Goal: Transaction & Acquisition: Purchase product/service

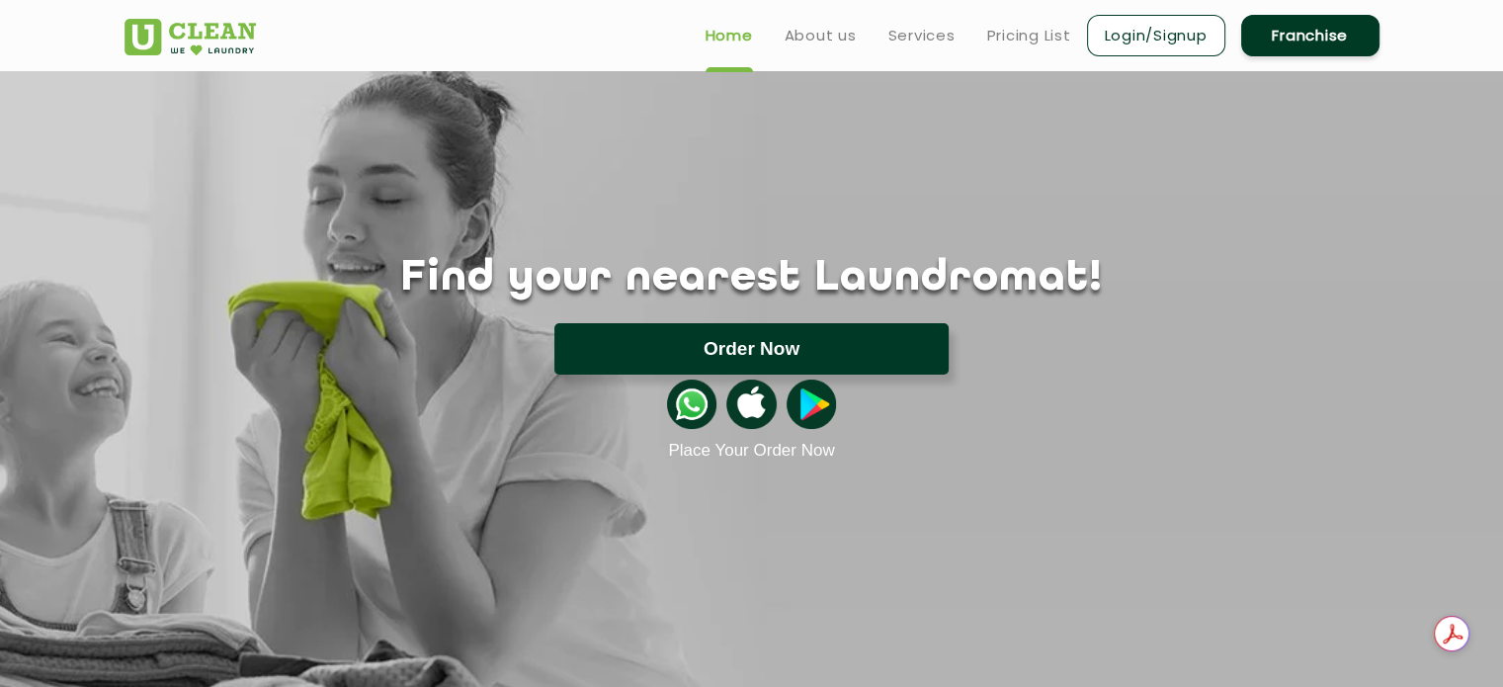
click at [887, 355] on button "Order Now" at bounding box center [751, 348] width 394 height 51
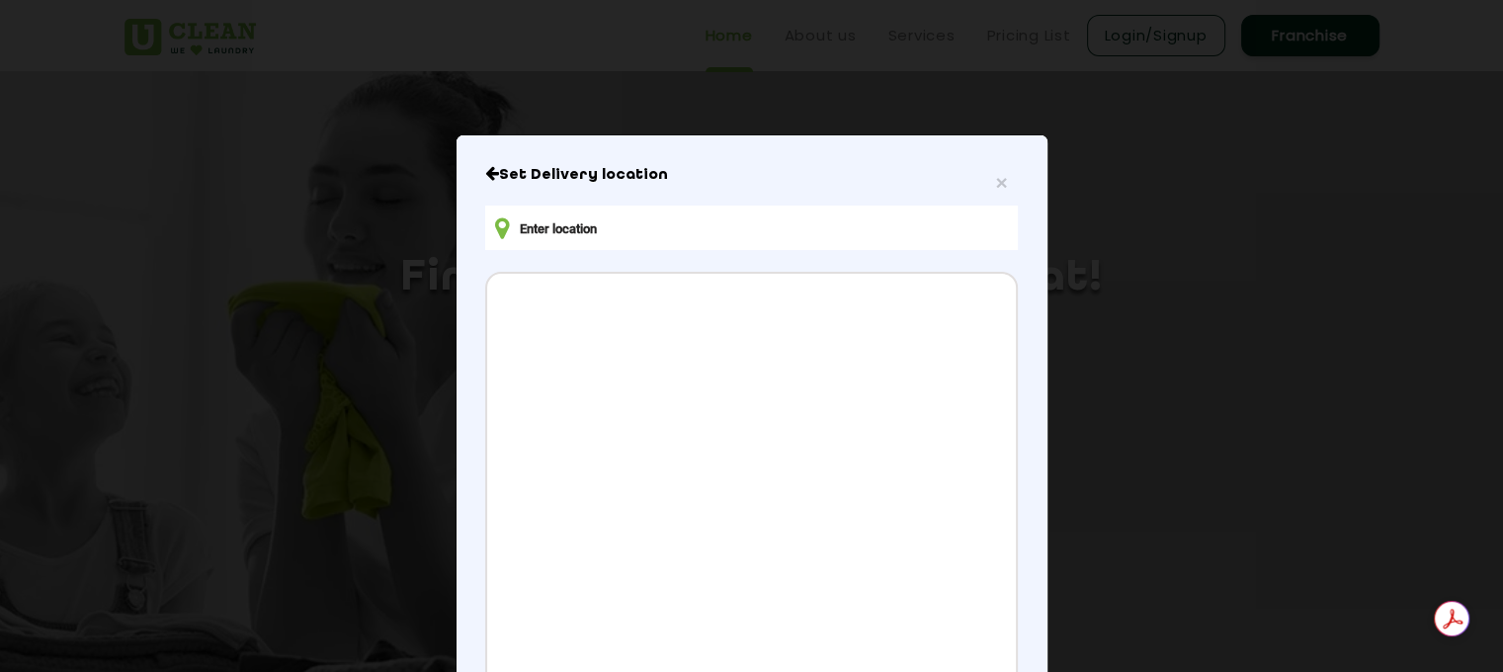
click at [770, 236] on input "text" at bounding box center [750, 227] width 531 height 44
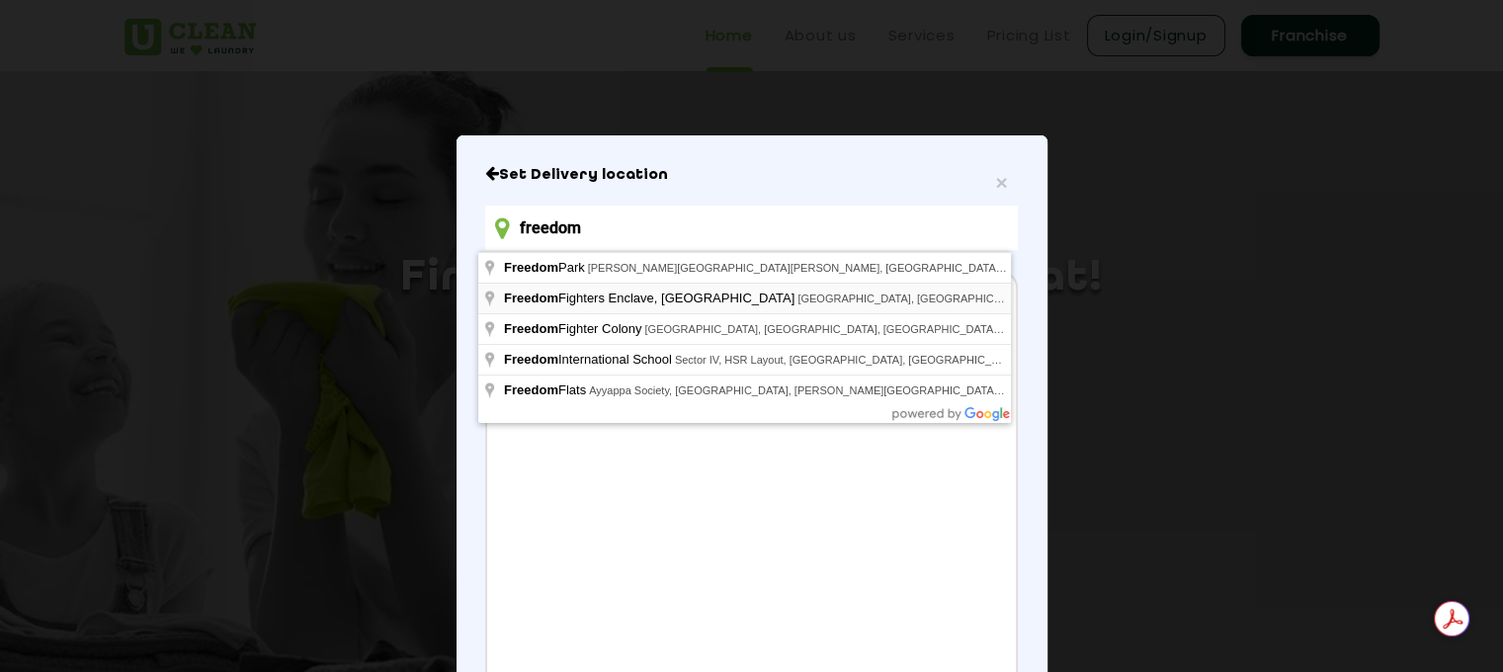
type input "Freedom Fighters Enclave, [GEOGRAPHIC_DATA], [GEOGRAPHIC_DATA], [GEOGRAPHIC_DAT…"
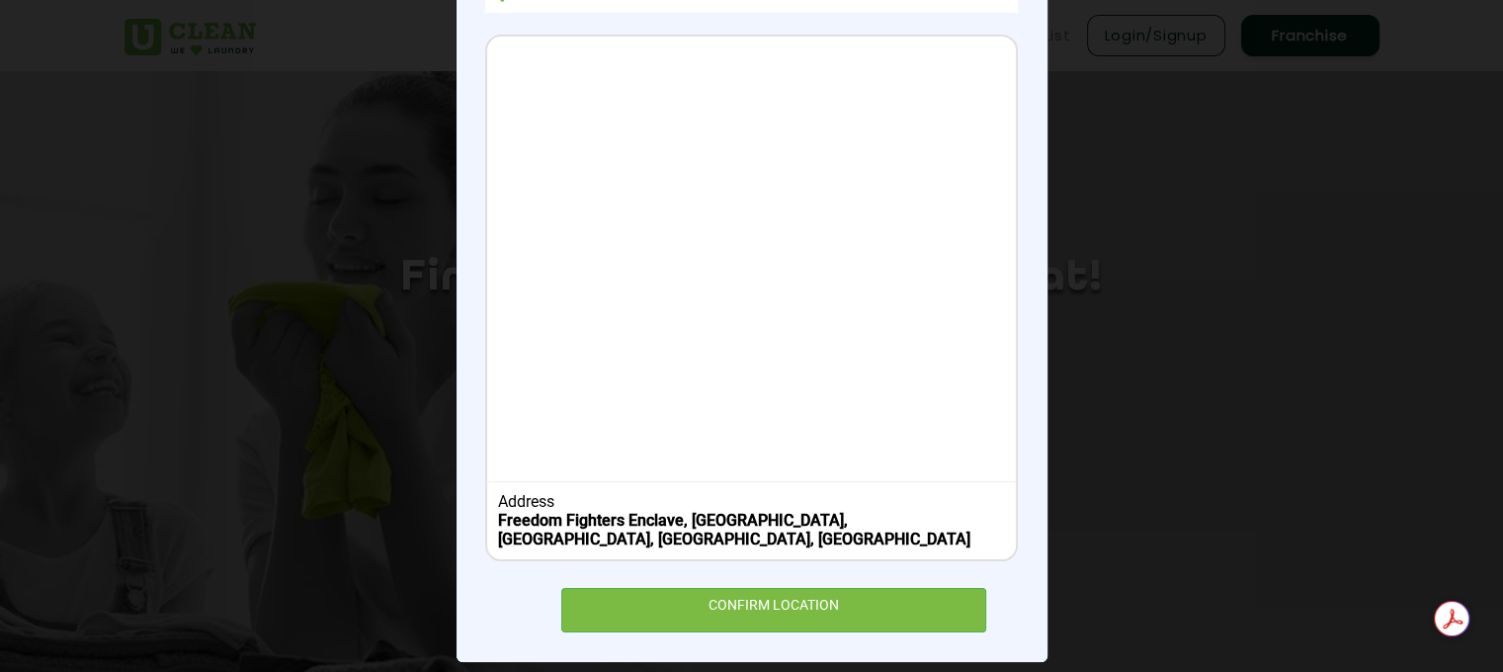
scroll to position [239, 0]
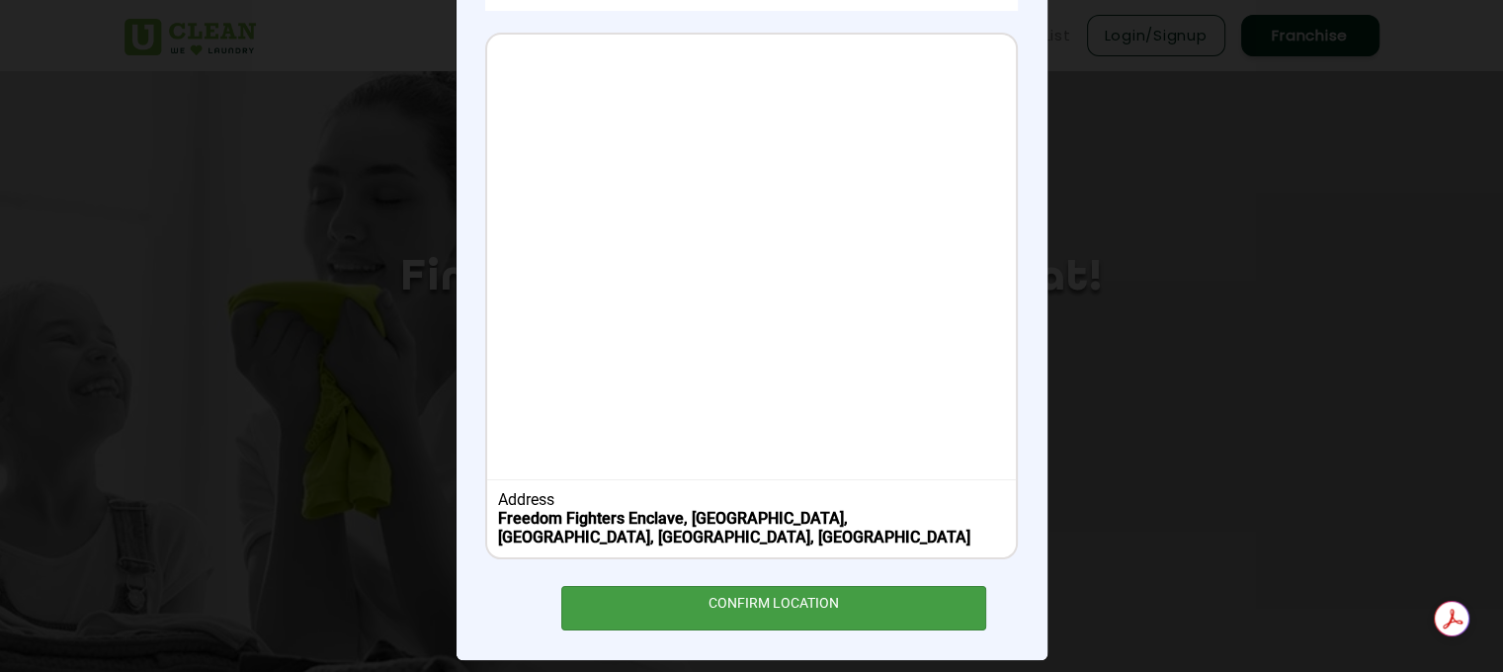
click at [872, 592] on div "CONFIRM LOCATION" at bounding box center [774, 608] width 426 height 44
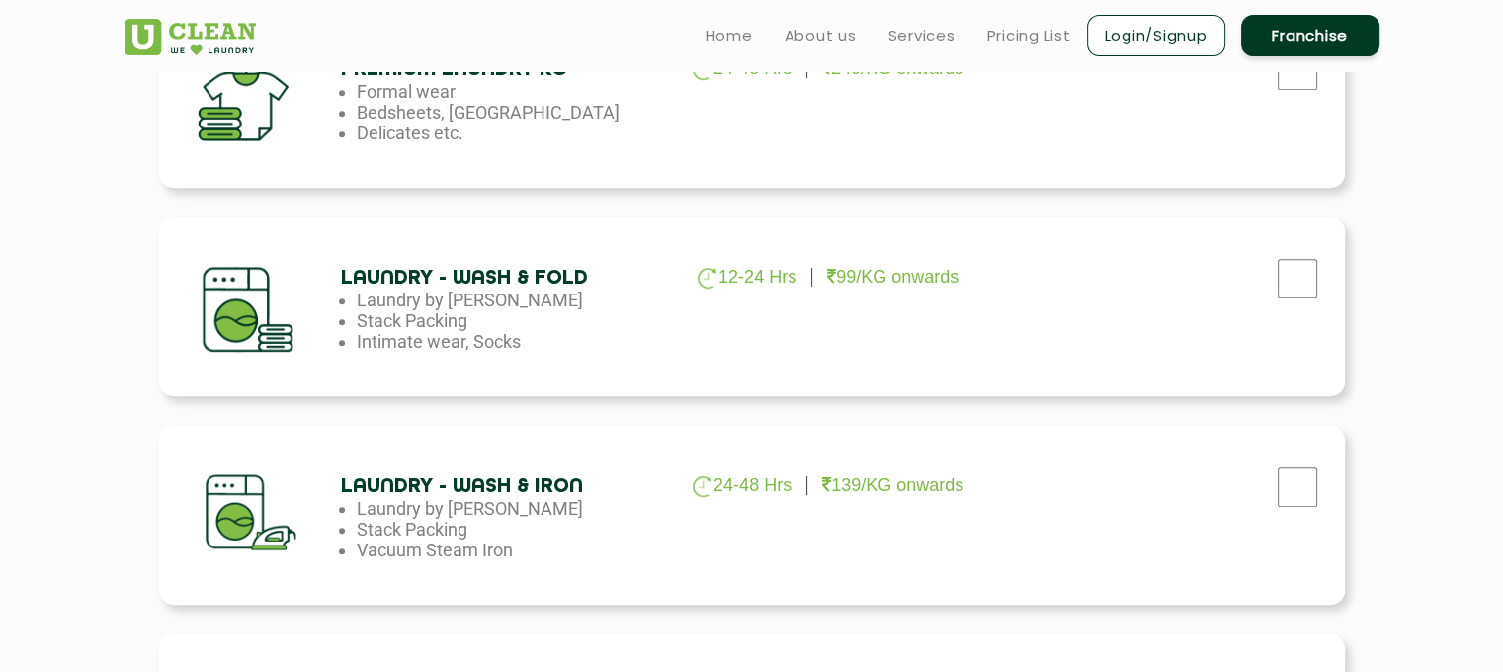
scroll to position [972, 0]
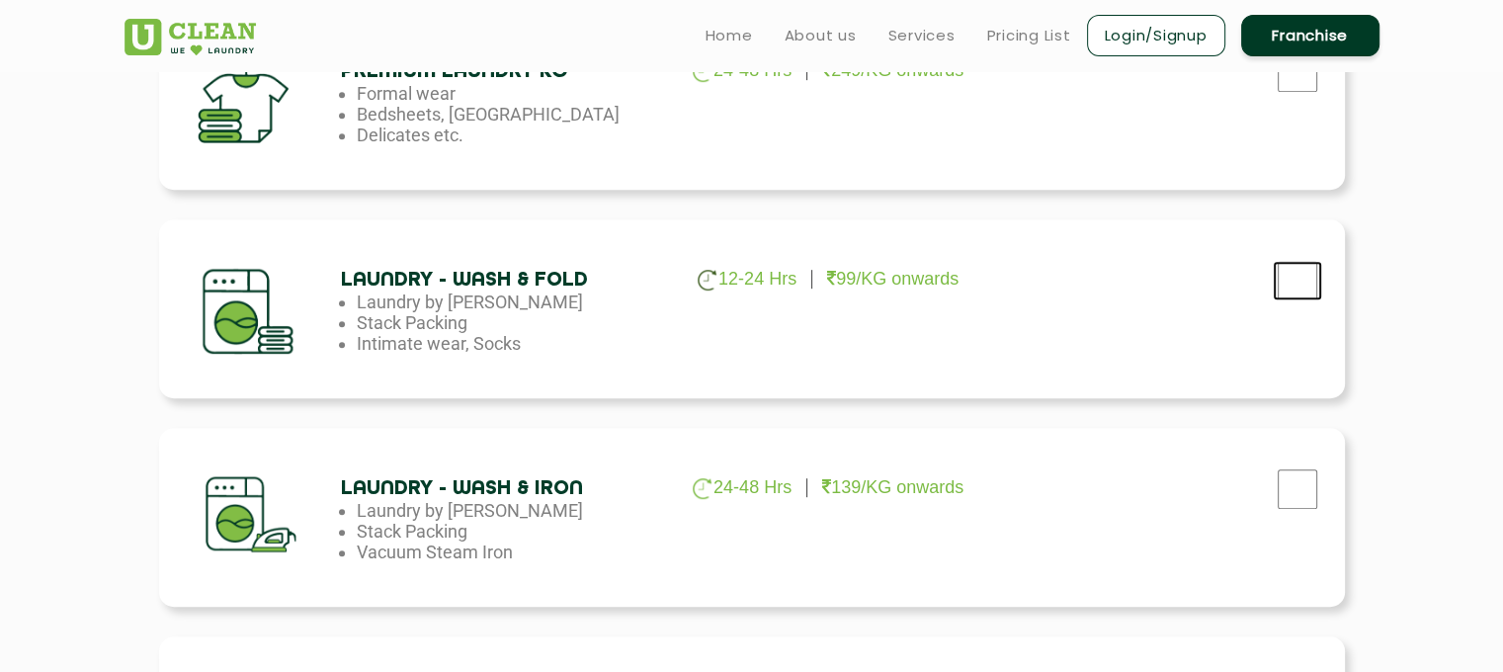
click at [1284, 276] on input "checkbox" at bounding box center [1296, 281] width 49 height 40
checkbox input "true"
drag, startPoint x: 1284, startPoint y: 276, endPoint x: 1428, endPoint y: 246, distance: 147.2
click at [1428, 246] on section "Build your laundry cart [MEDICAL_DATA] 3-5 Days 24/PC onwards Formal wear, Orna…" at bounding box center [751, 339] width 1503 height 1428
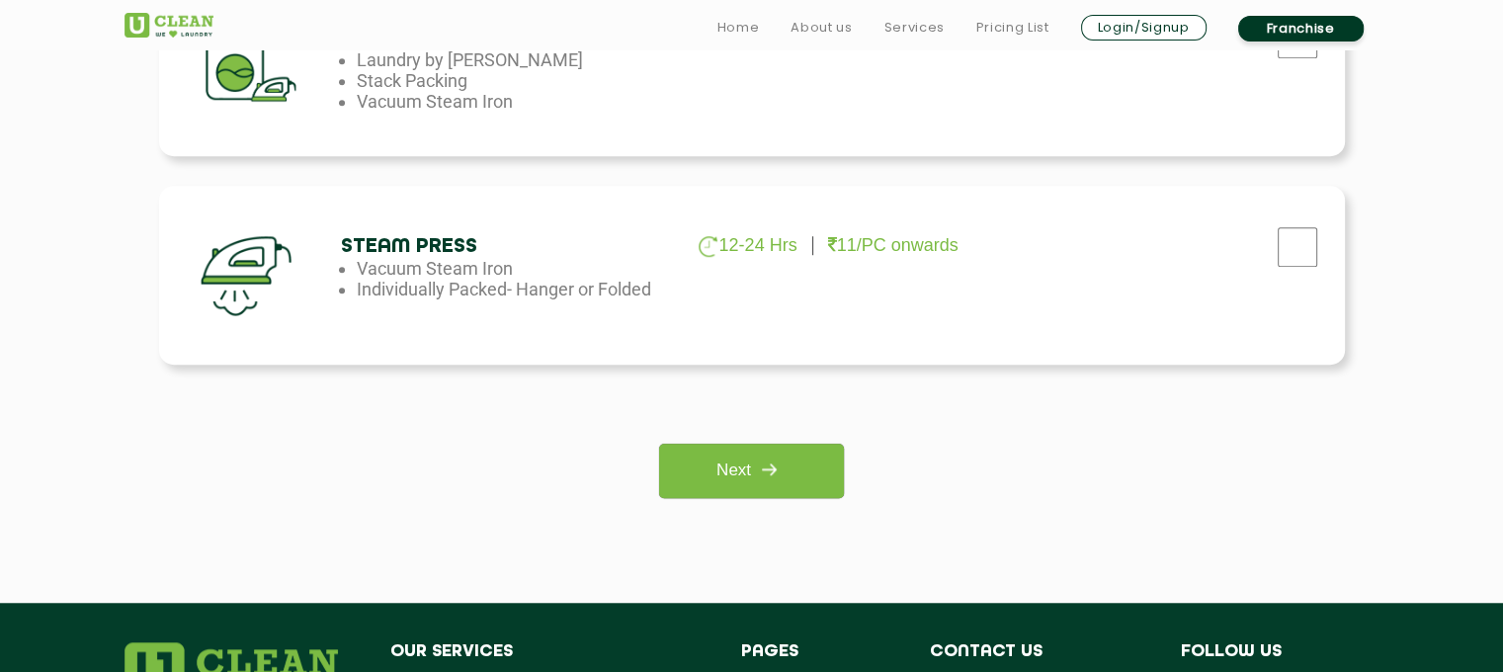
scroll to position [1425, 0]
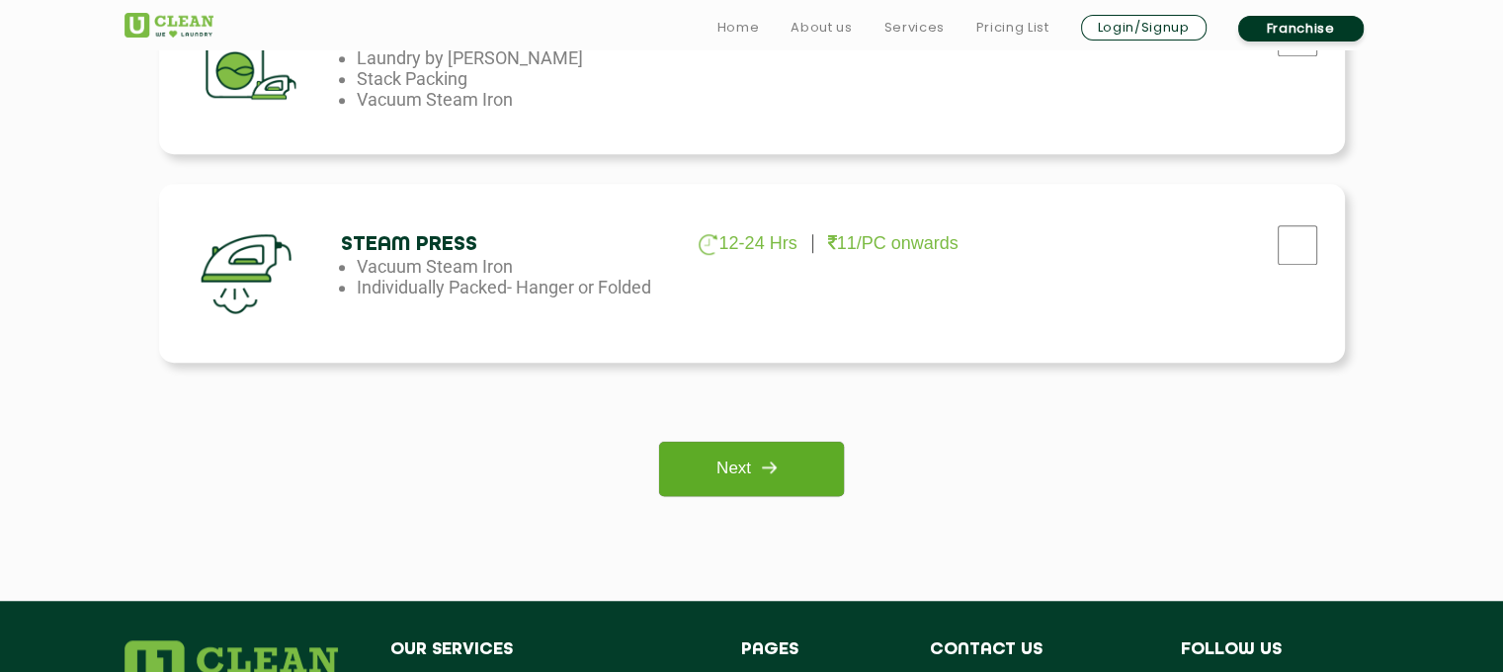
click at [727, 454] on link "Next" at bounding box center [751, 469] width 185 height 54
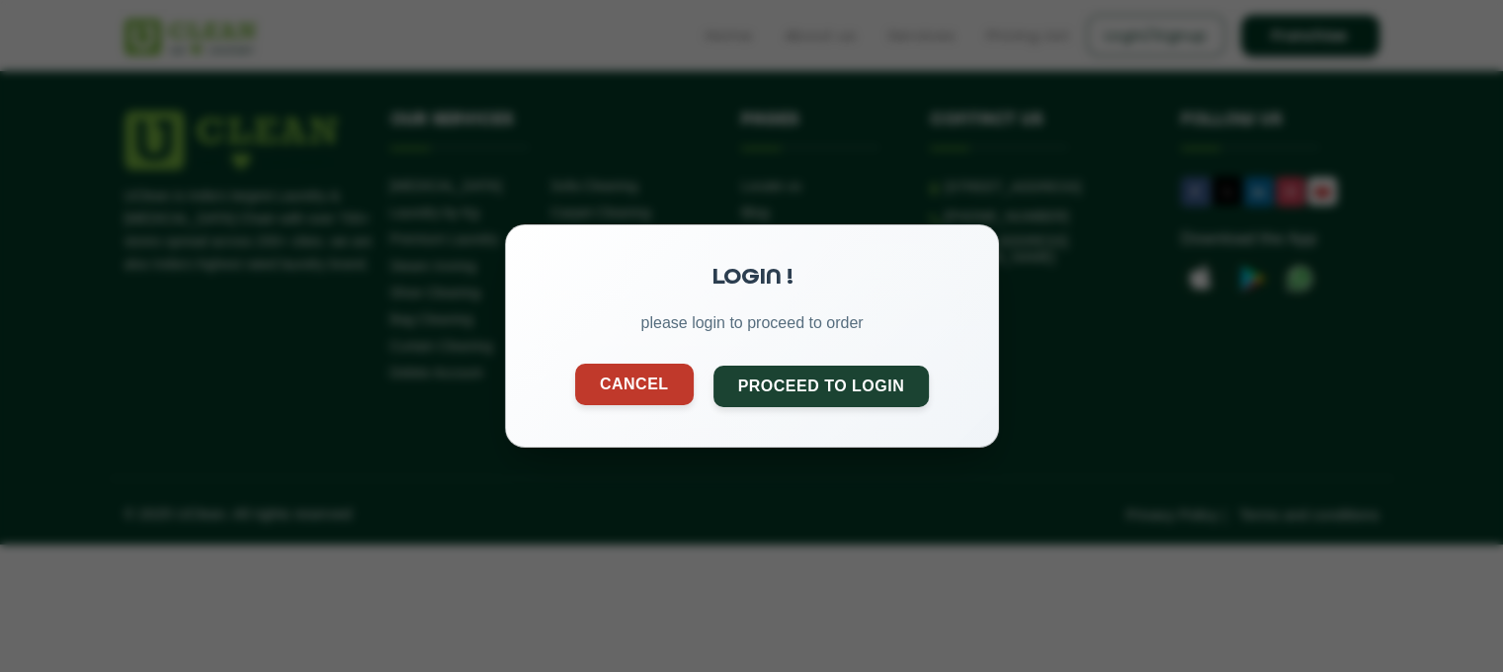
click at [679, 370] on button "Cancel" at bounding box center [633, 384] width 119 height 41
